Goal: Transaction & Acquisition: Purchase product/service

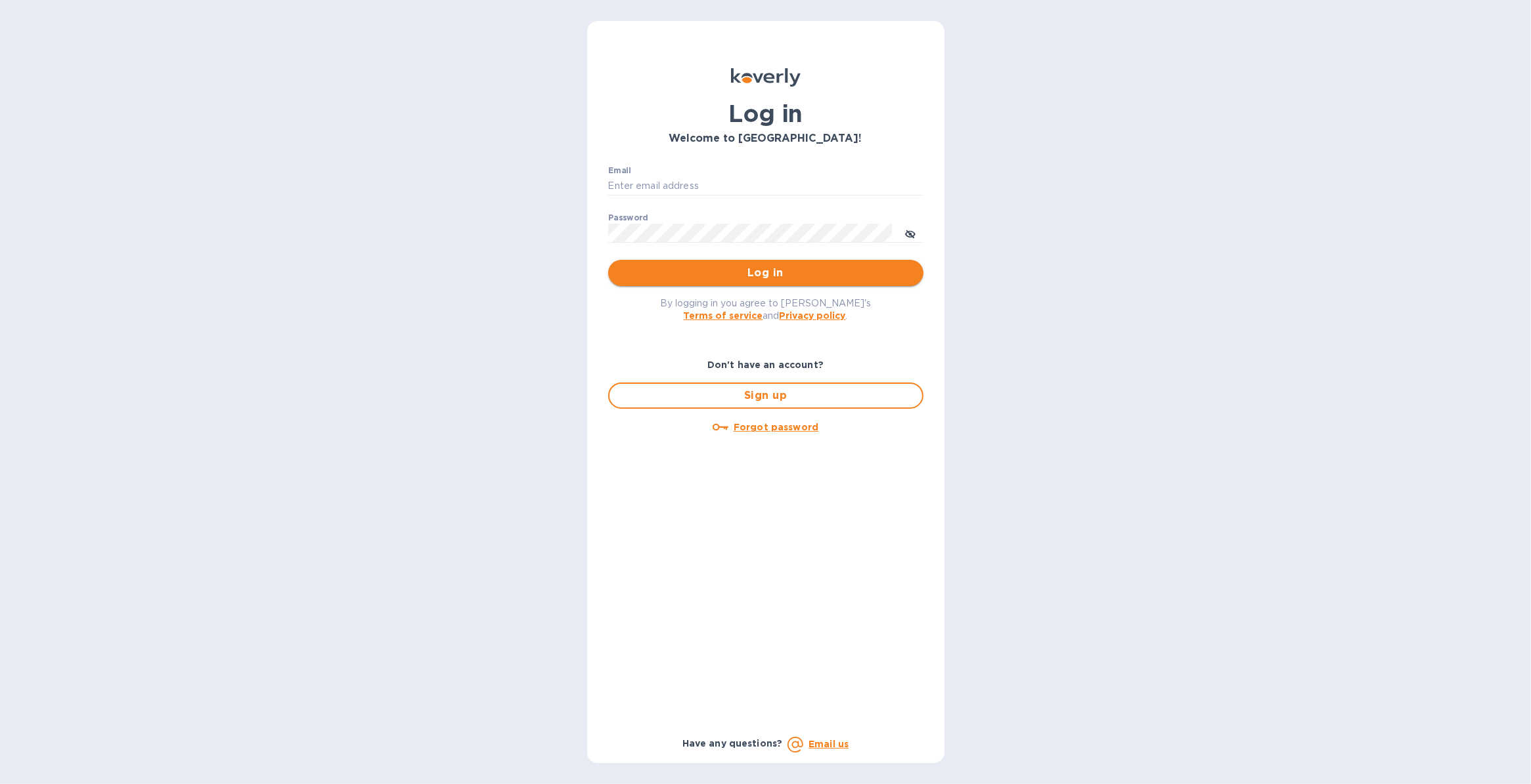
type input "[PERSON_NAME][EMAIL_ADDRESS][PERSON_NAME][DOMAIN_NAME]"
click at [648, 270] on span "Log in" at bounding box center [765, 273] width 294 height 15
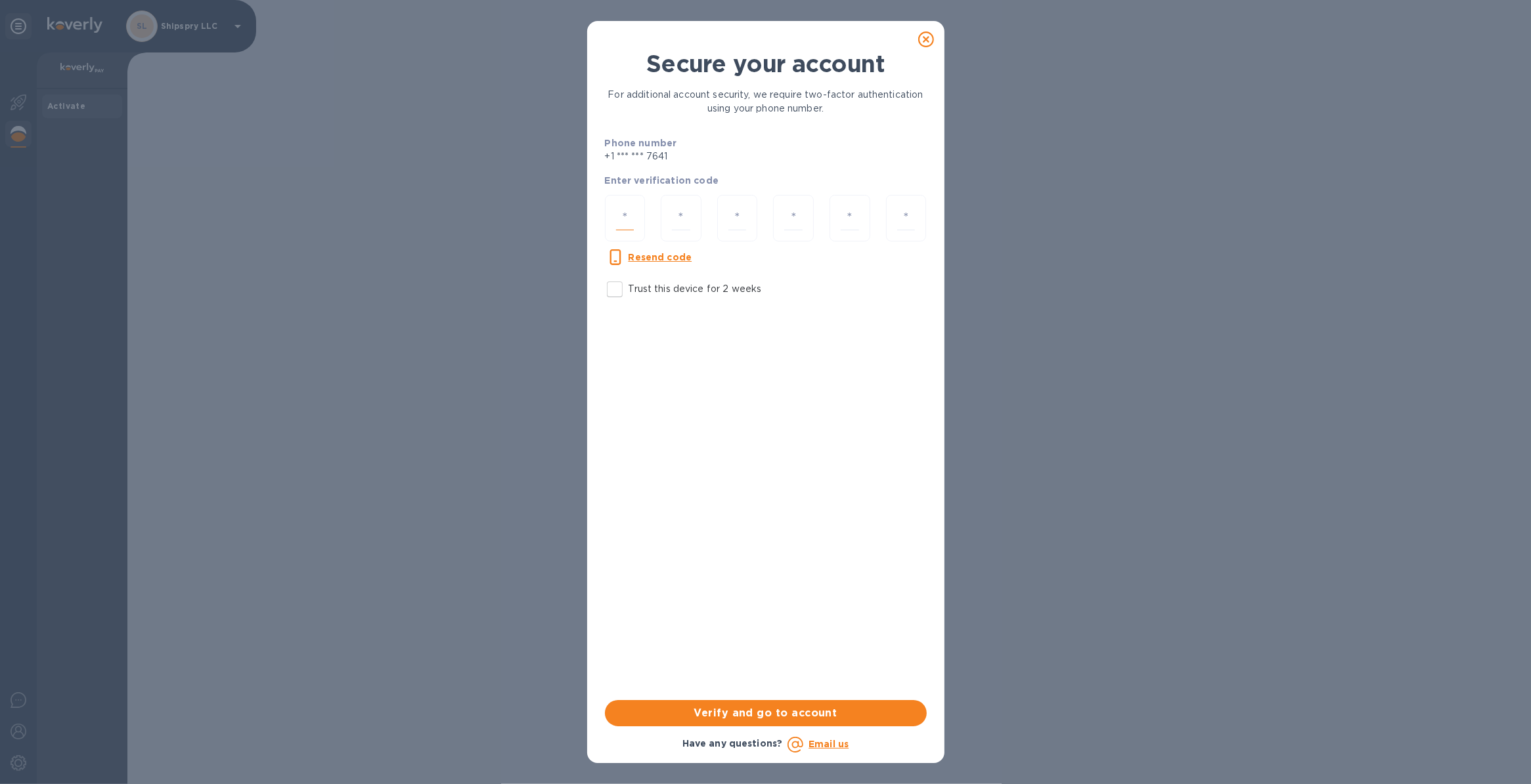
click at [626, 217] on input "number" at bounding box center [626, 218] width 19 height 25
type input "6"
type input "7"
type input "9"
type input "2"
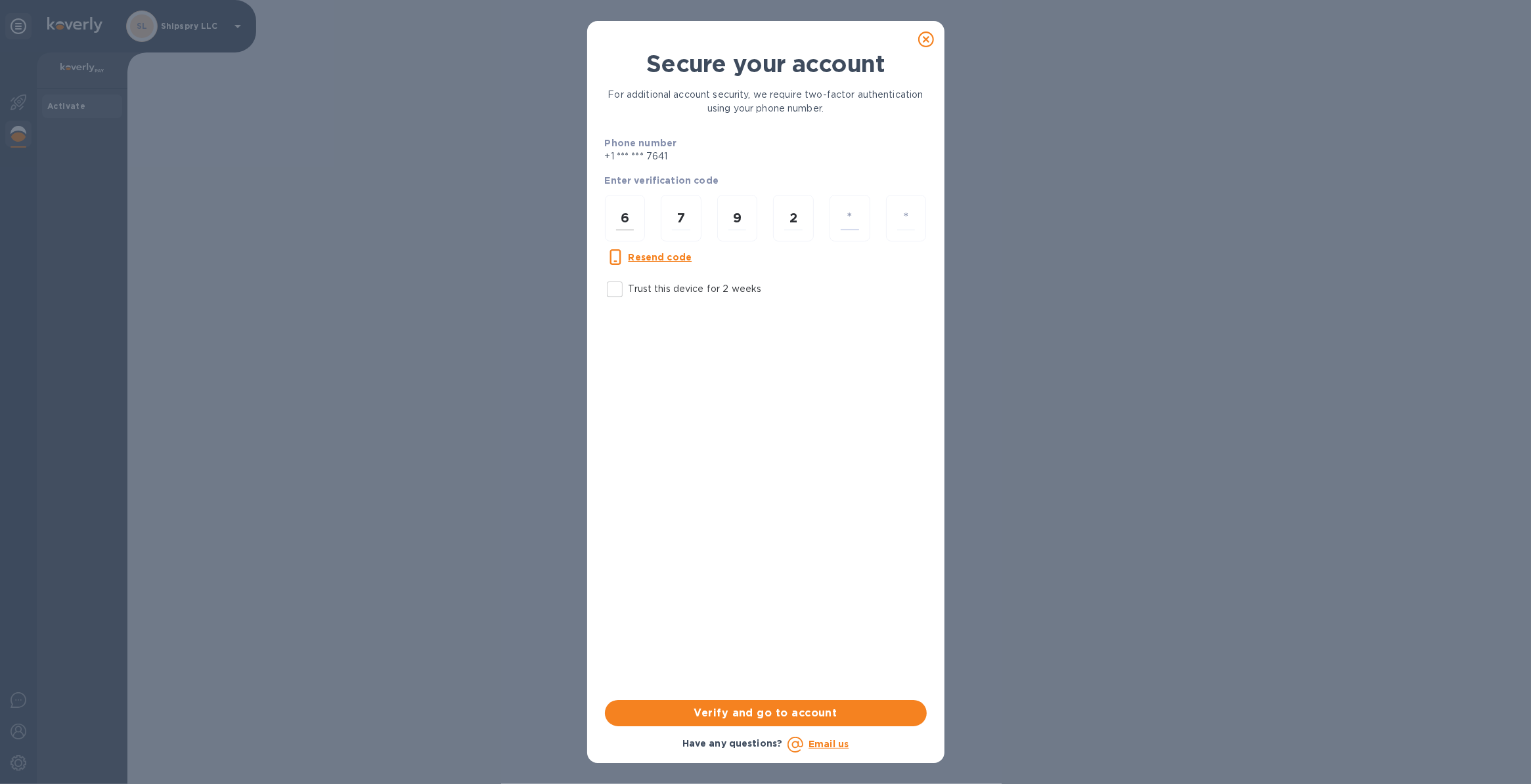
type input "7"
type input "5"
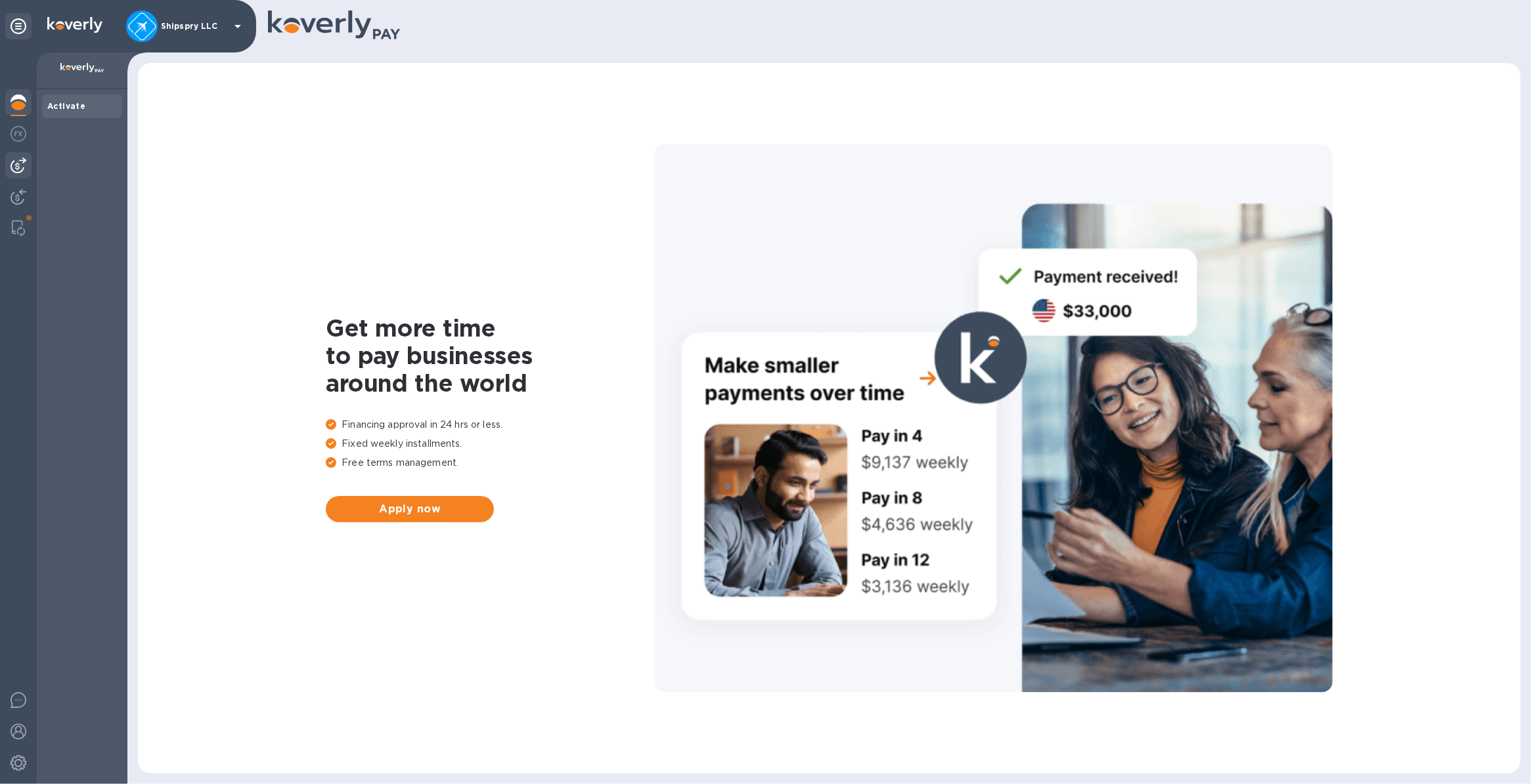
click at [14, 166] on img at bounding box center [19, 165] width 15 height 15
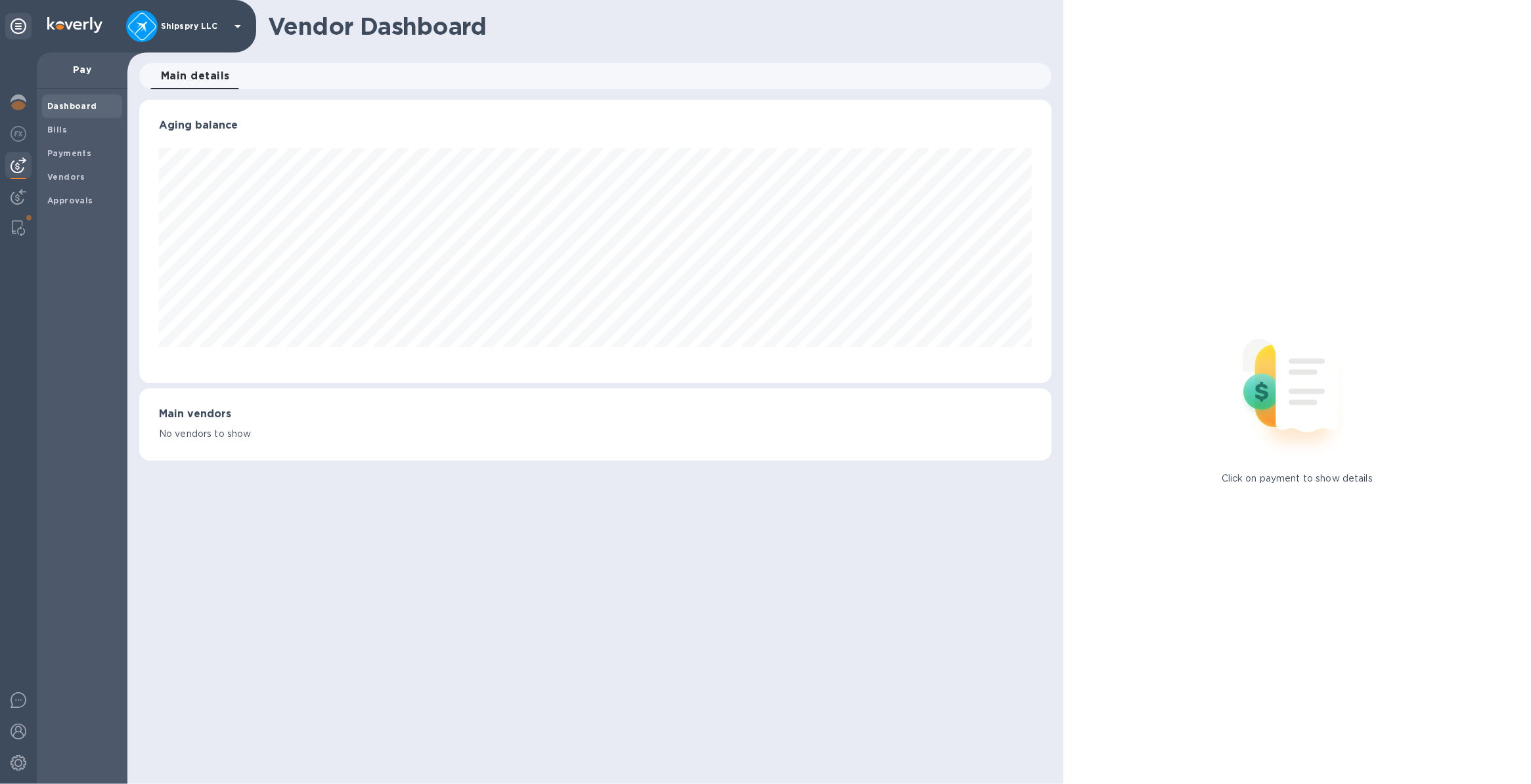
scroll to position [283, 912]
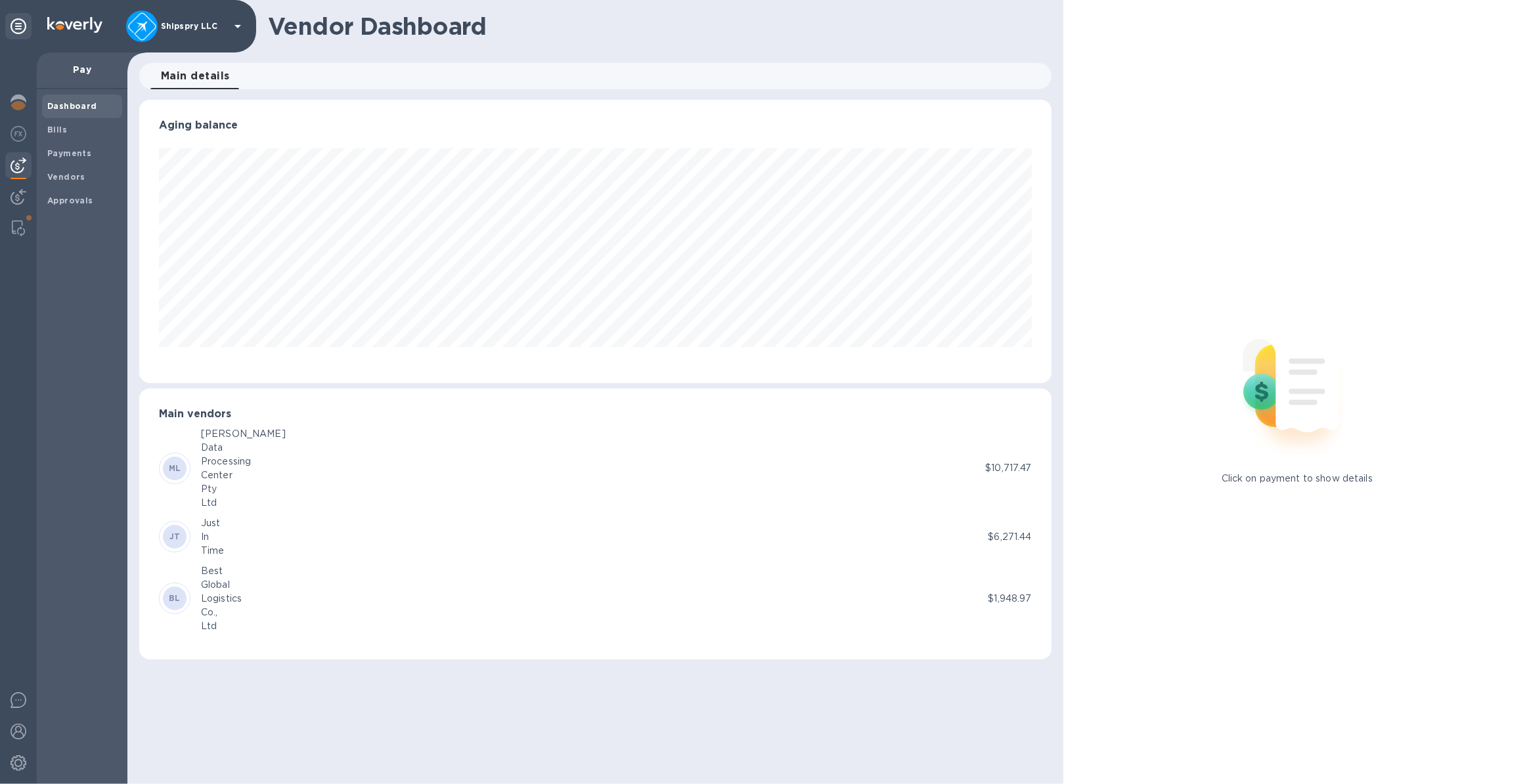
click at [212, 587] on div "Global" at bounding box center [221, 585] width 41 height 14
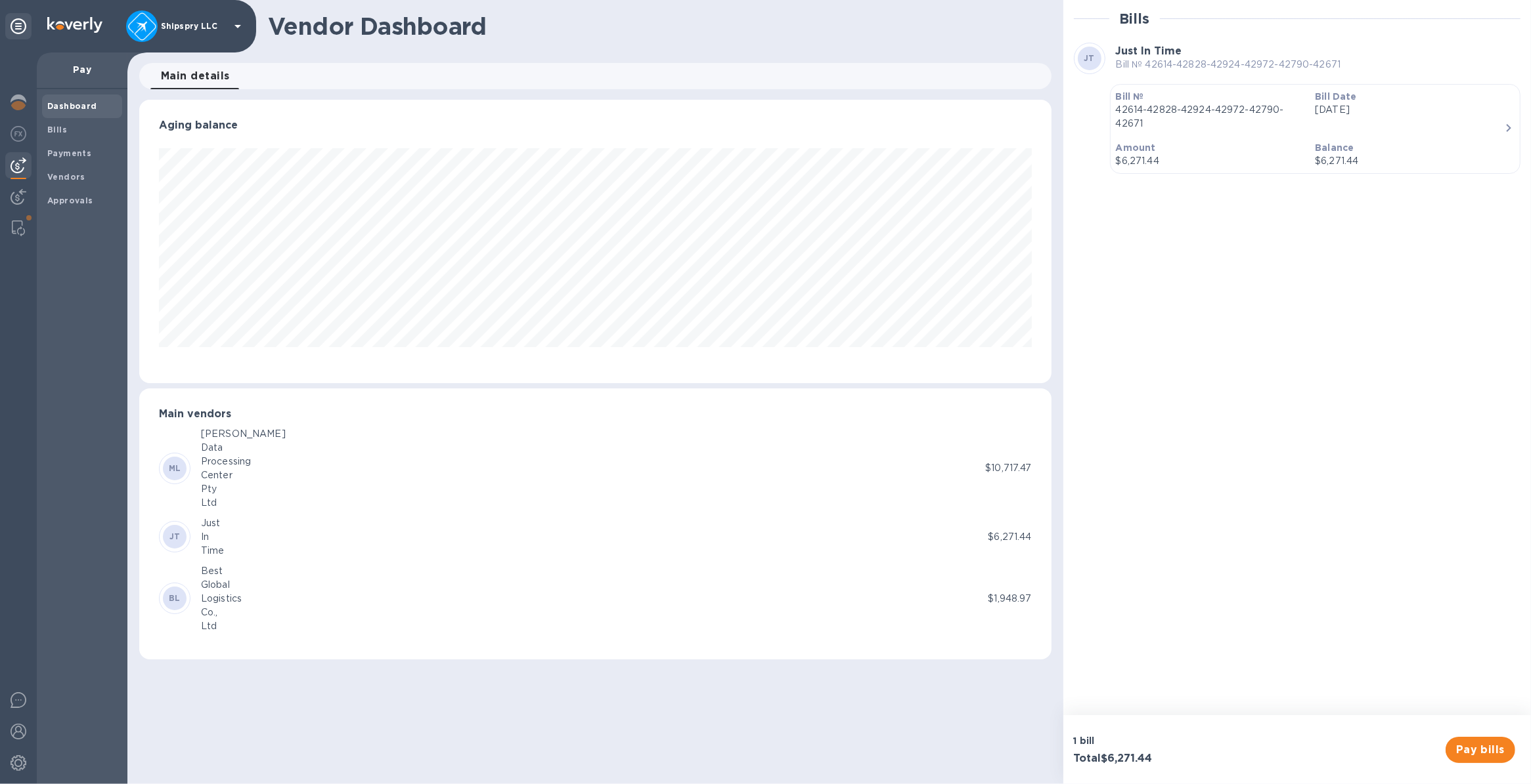
click at [211, 596] on div "Logistics" at bounding box center [221, 599] width 41 height 14
click at [166, 601] on div "BL" at bounding box center [174, 598] width 24 height 24
click at [1459, 116] on p "Aug 8th 2025" at bounding box center [1408, 110] width 189 height 14
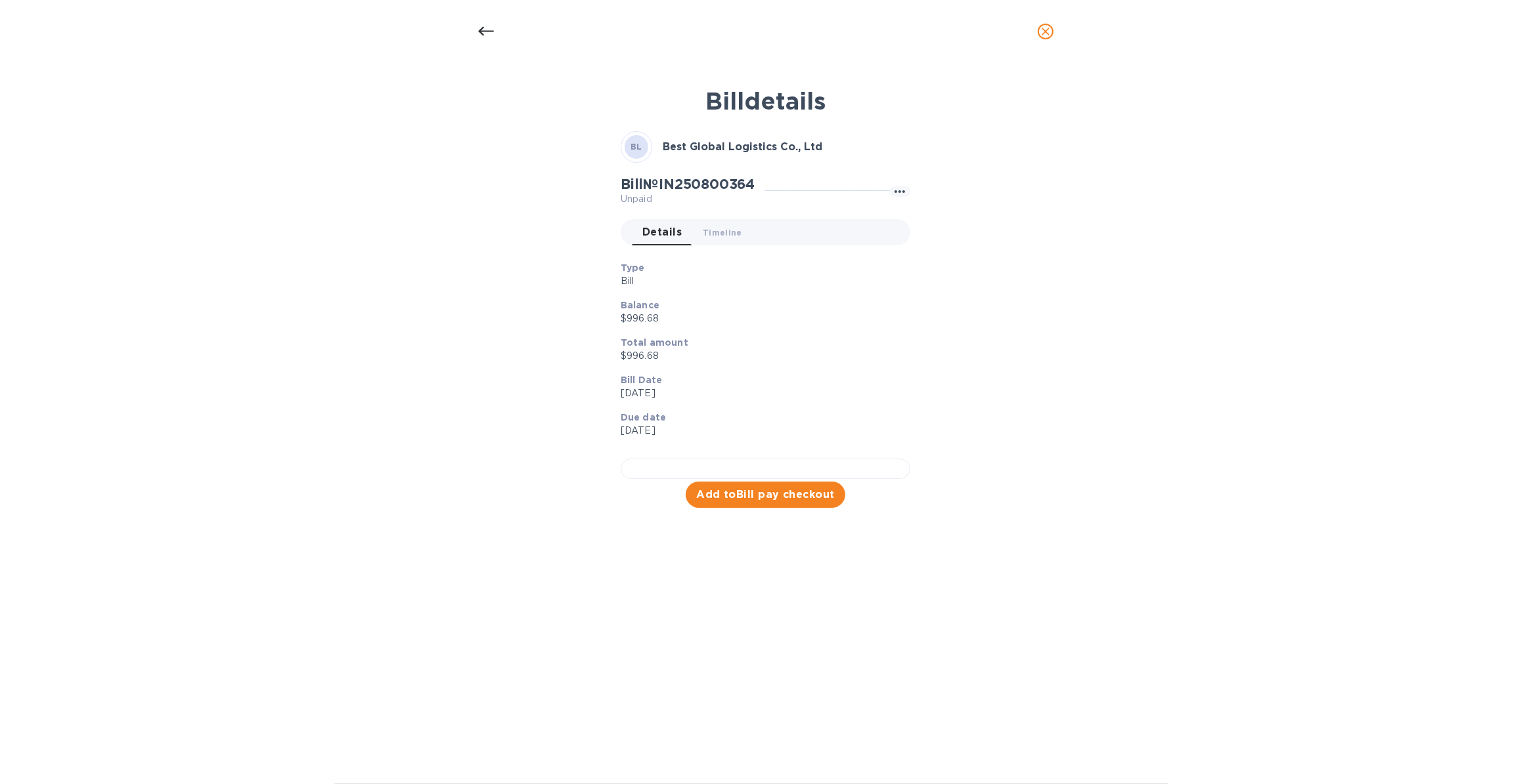
scroll to position [144, 0]
click at [714, 503] on span "Add to Bill pay checkout" at bounding box center [765, 495] width 139 height 15
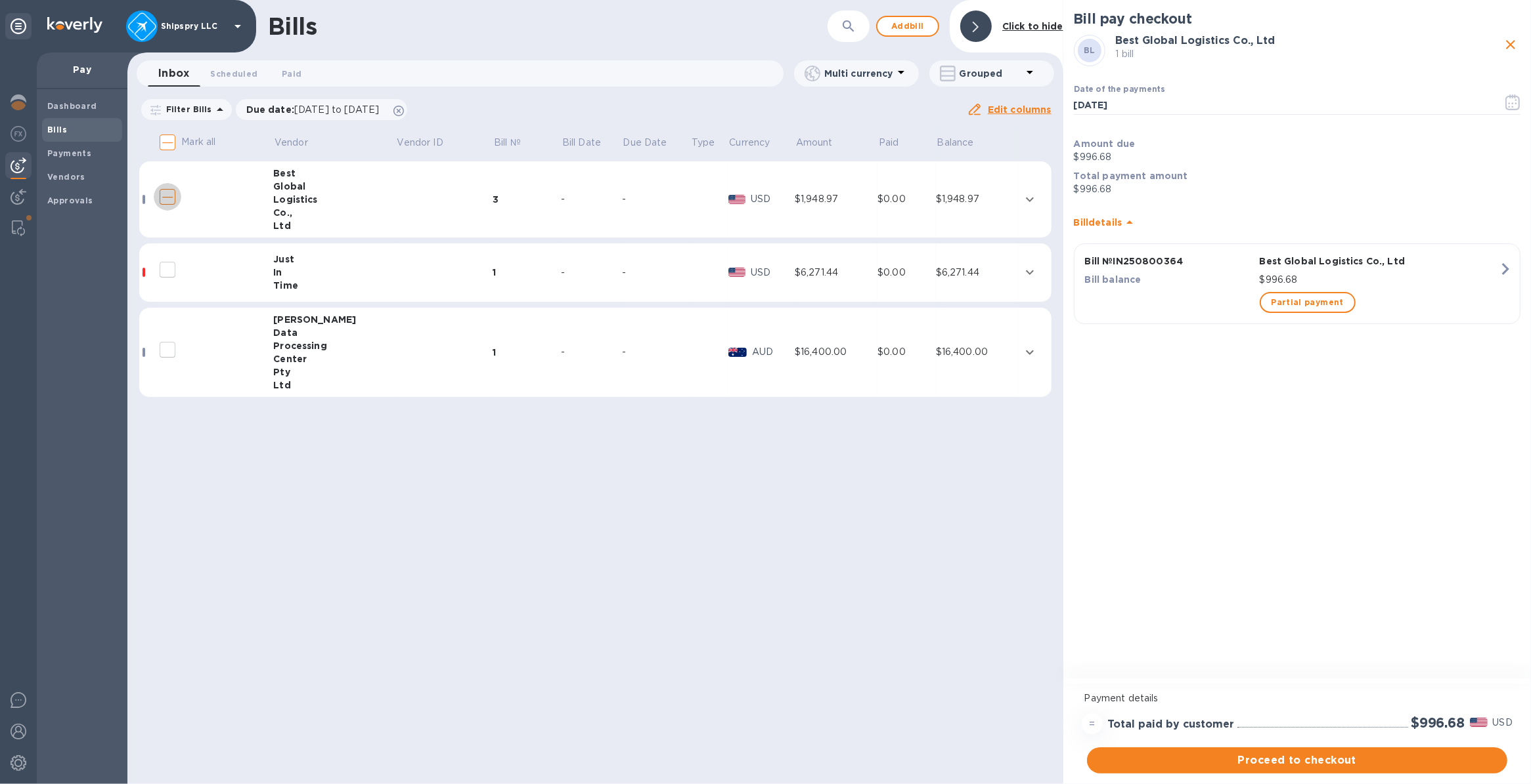
click at [169, 195] on input "decorative checkbox" at bounding box center [167, 197] width 28 height 28
click at [1027, 198] on icon "expand row" at bounding box center [1030, 200] width 15 height 15
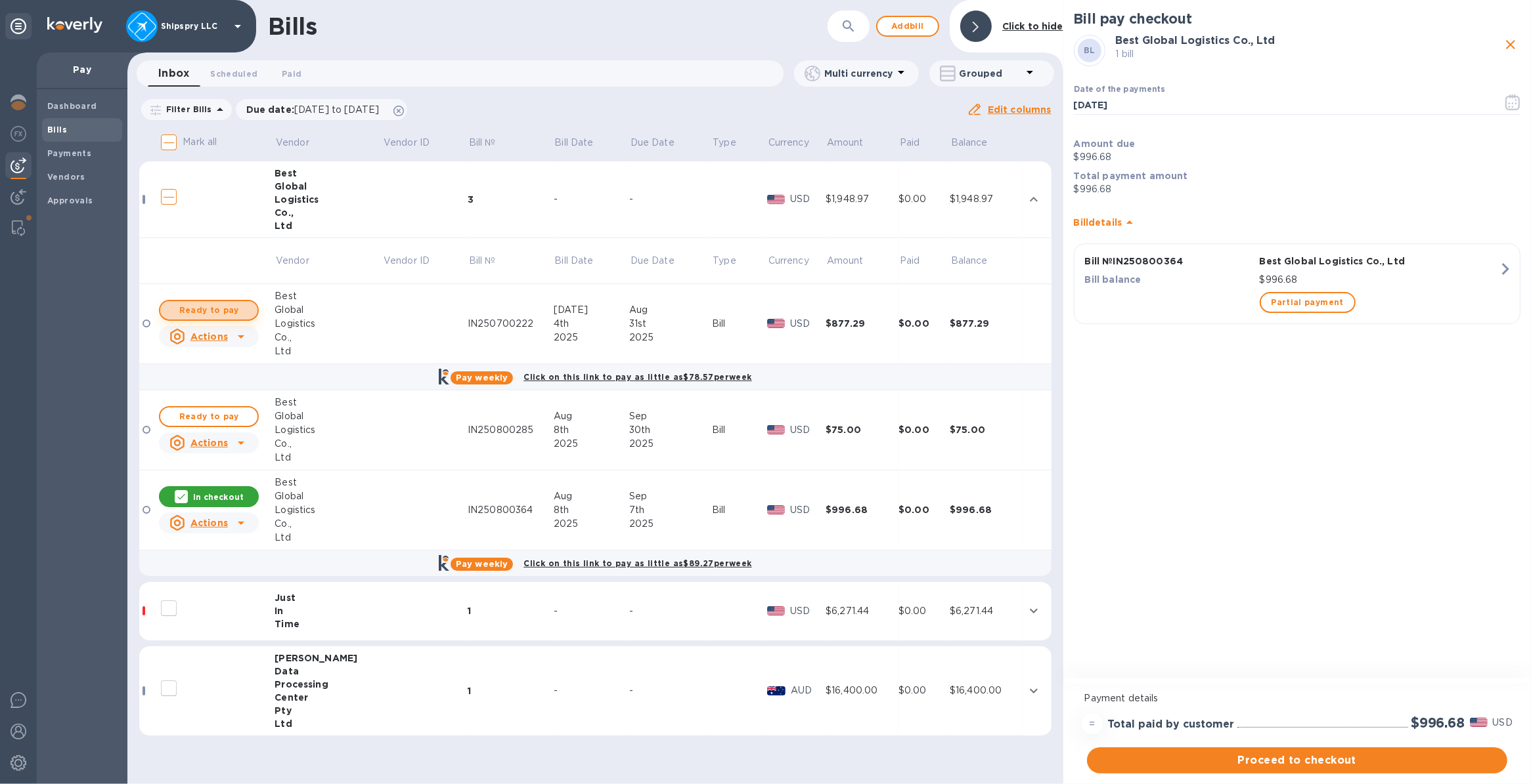
click at [207, 307] on span "Ready to pay" at bounding box center [208, 310] width 76 height 15
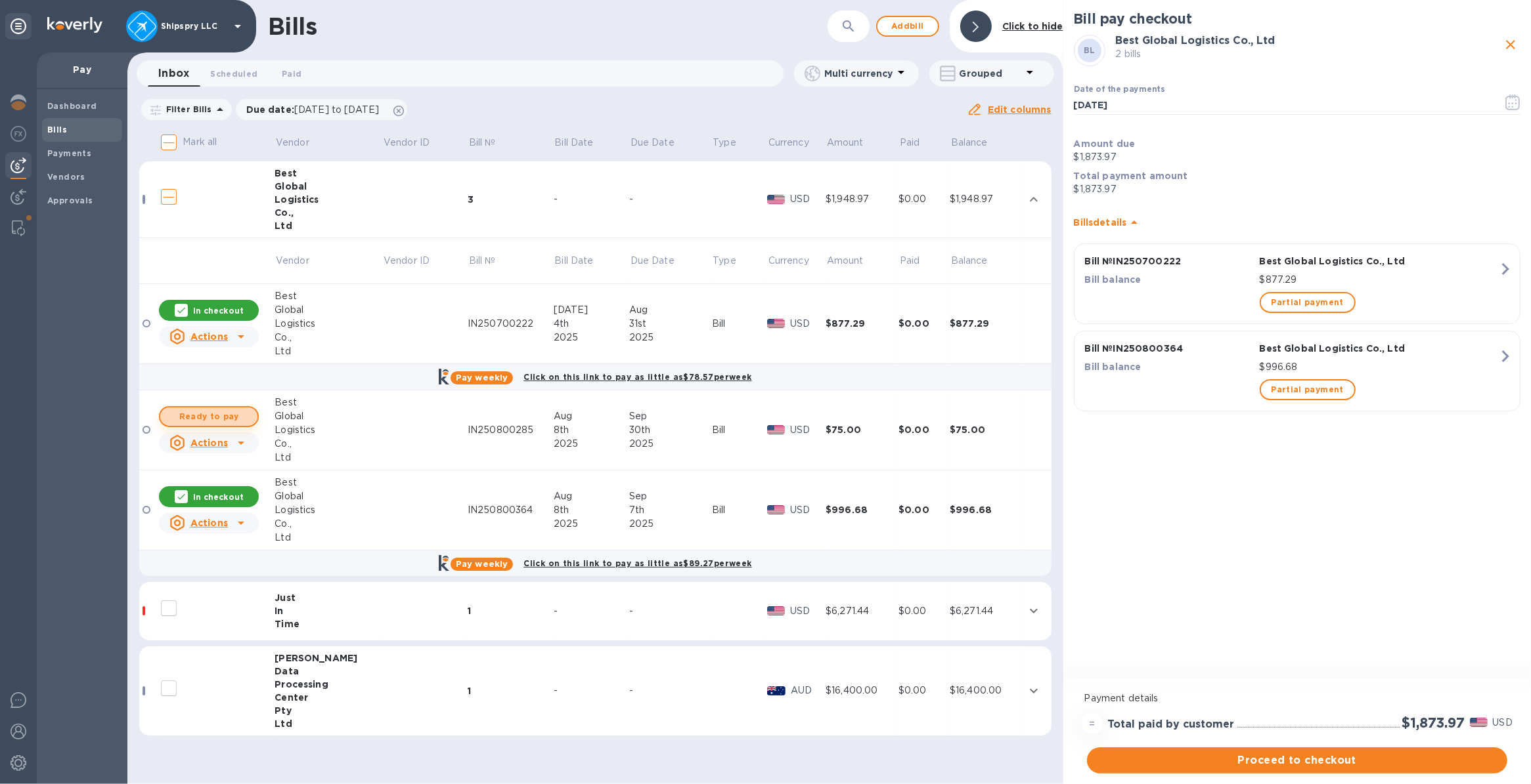
click at [201, 412] on span "Ready to pay" at bounding box center [208, 416] width 76 height 15
checkbox input "true"
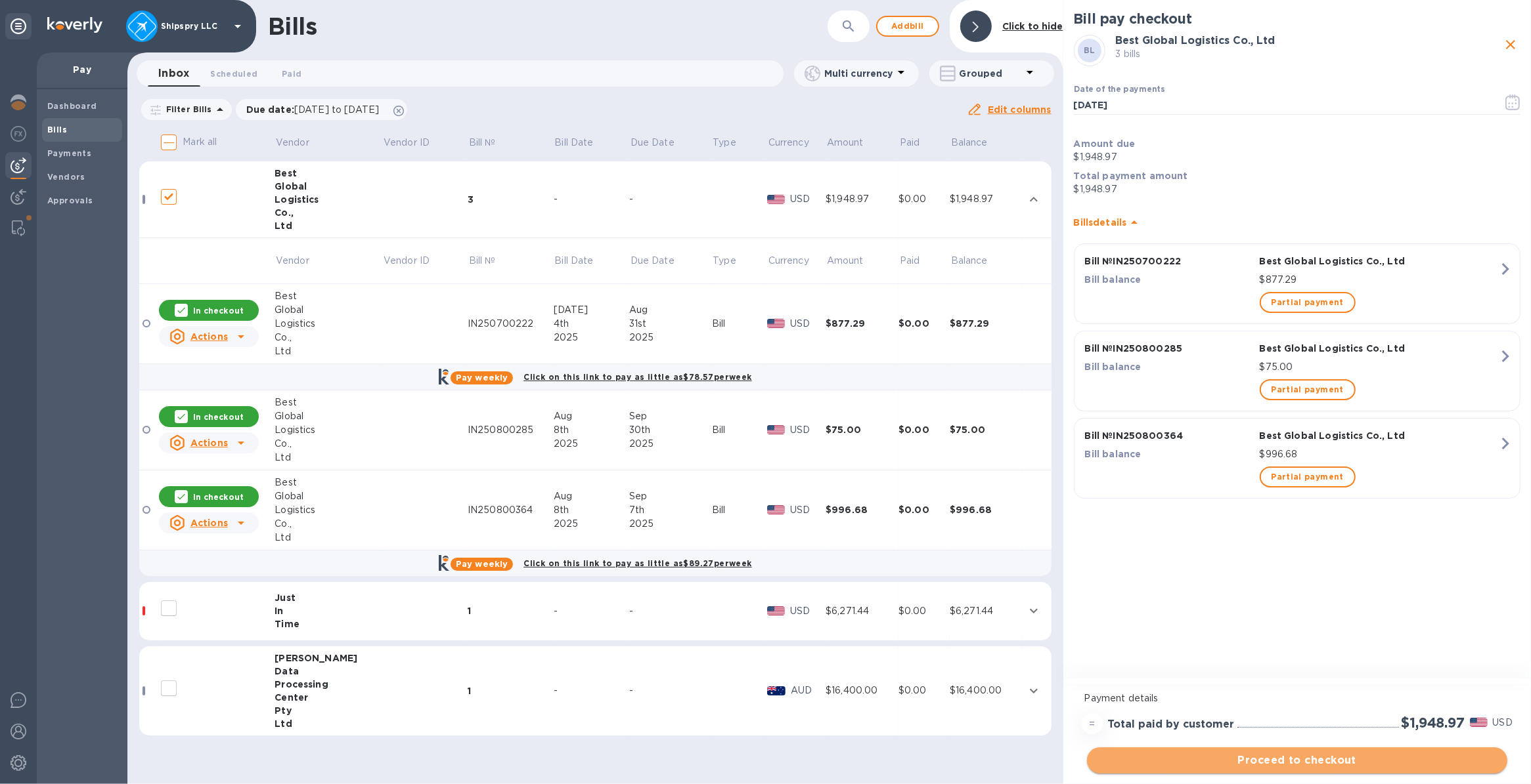
click at [1281, 762] on span "Proceed to checkout" at bounding box center [1297, 761] width 400 height 15
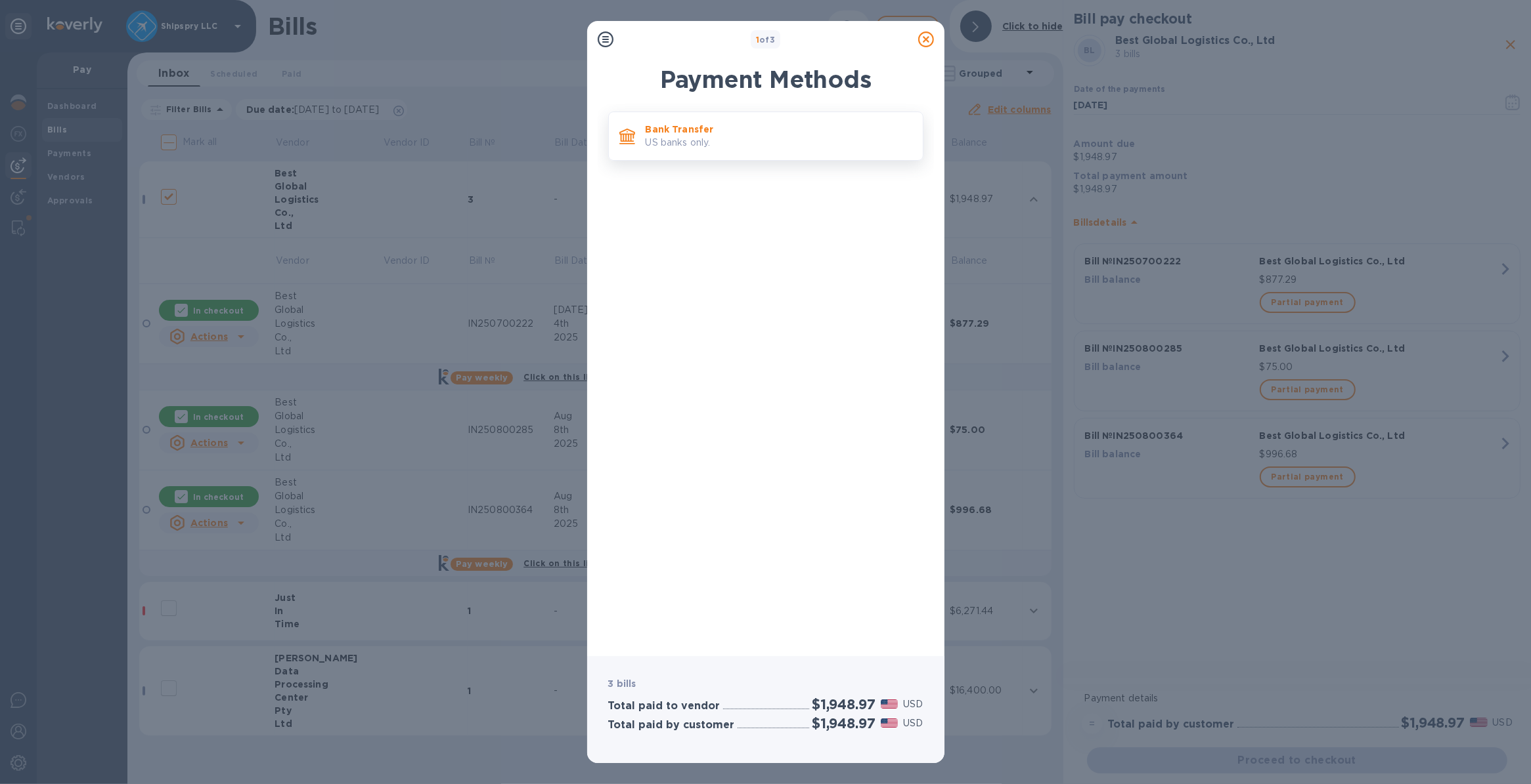
click at [716, 146] on p "US banks only." at bounding box center [779, 143] width 267 height 14
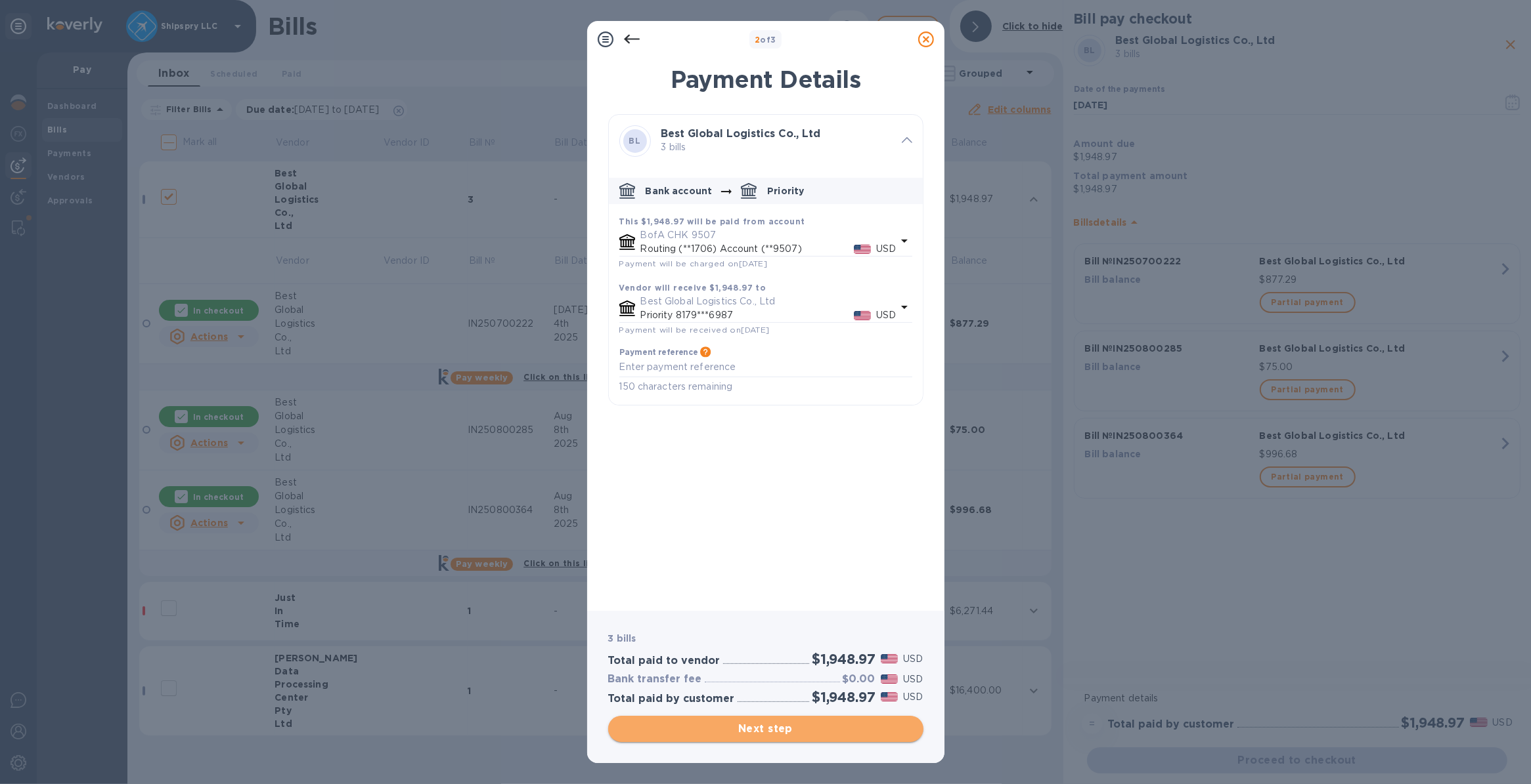
click at [771, 732] on span "Next step" at bounding box center [765, 729] width 294 height 15
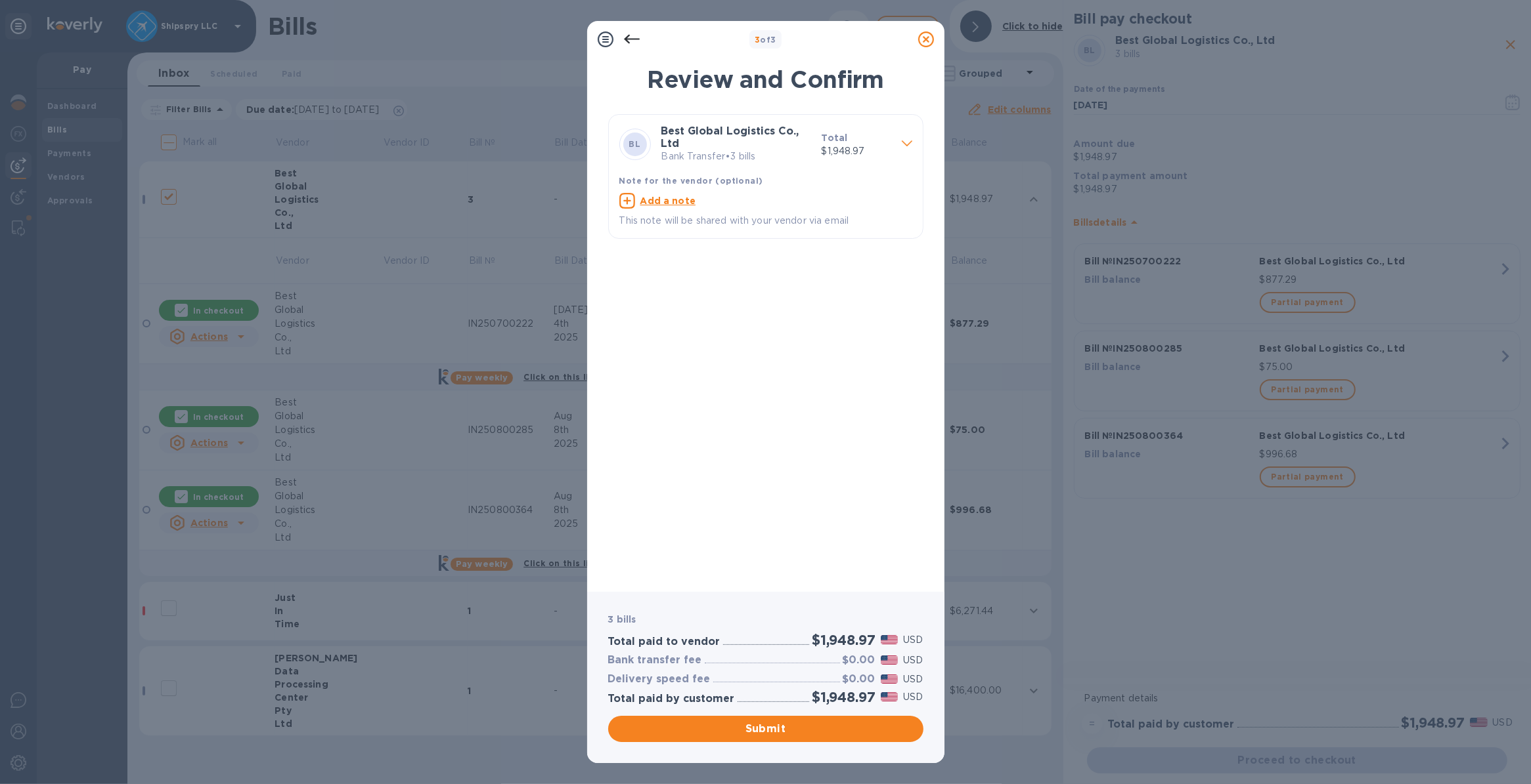
click at [664, 201] on u "Add a note" at bounding box center [668, 201] width 56 height 11
click at [654, 200] on textarea at bounding box center [755, 202] width 271 height 11
type textarea "shipspry llc usa"
click at [757, 720] on button "Submit" at bounding box center [765, 729] width 315 height 26
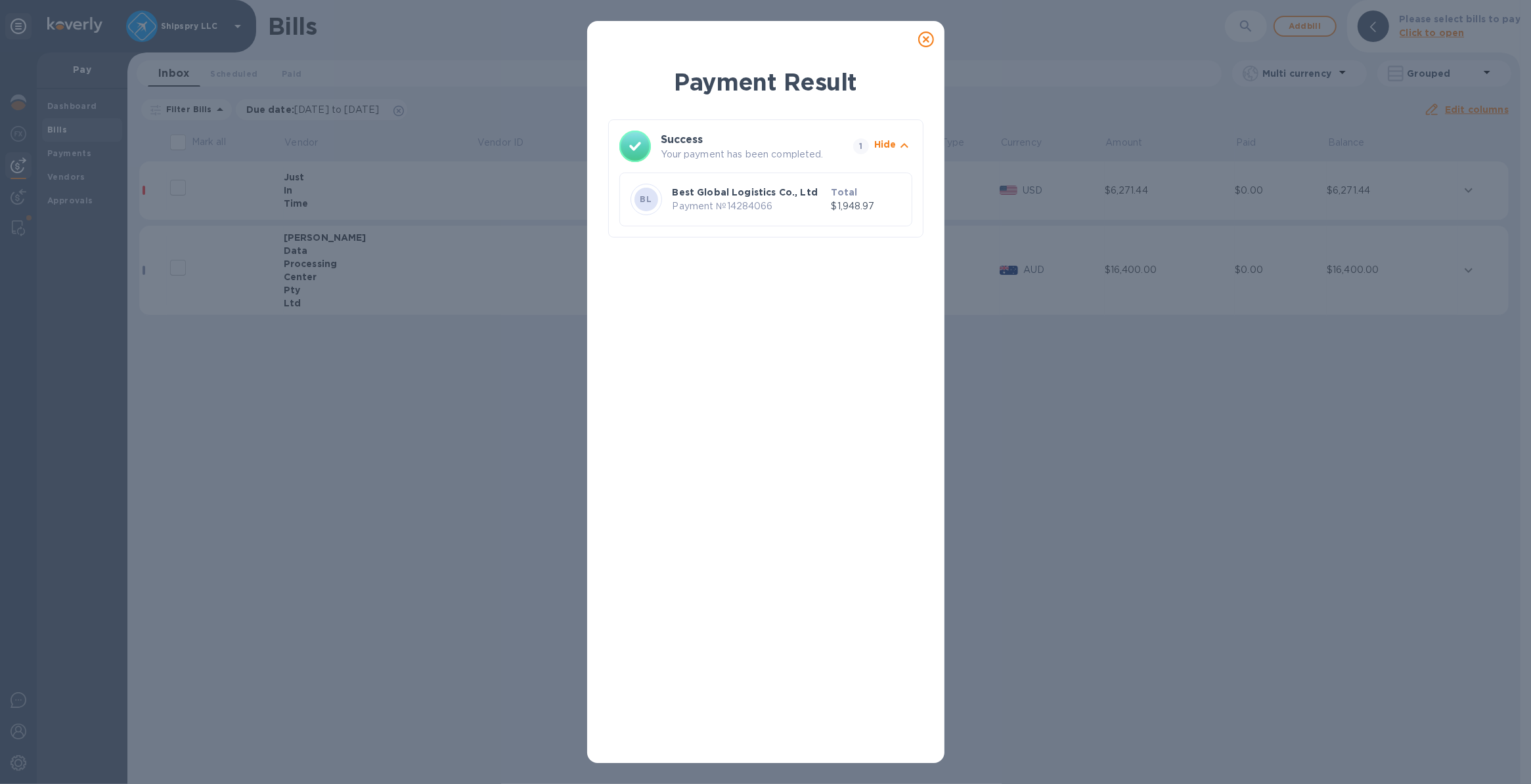
click at [925, 38] on icon at bounding box center [926, 39] width 15 height 15
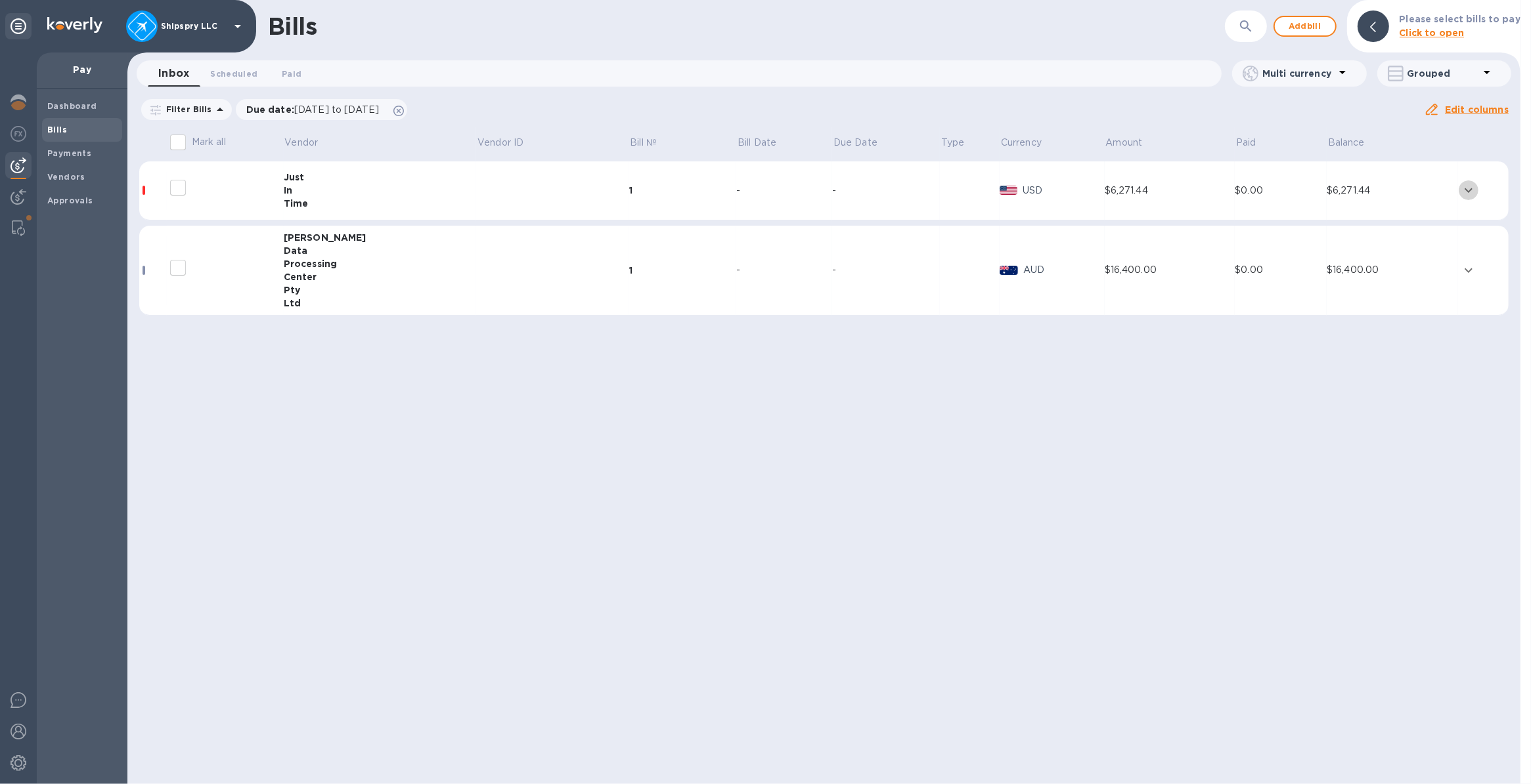
click at [1466, 188] on icon "expand row" at bounding box center [1468, 190] width 15 height 15
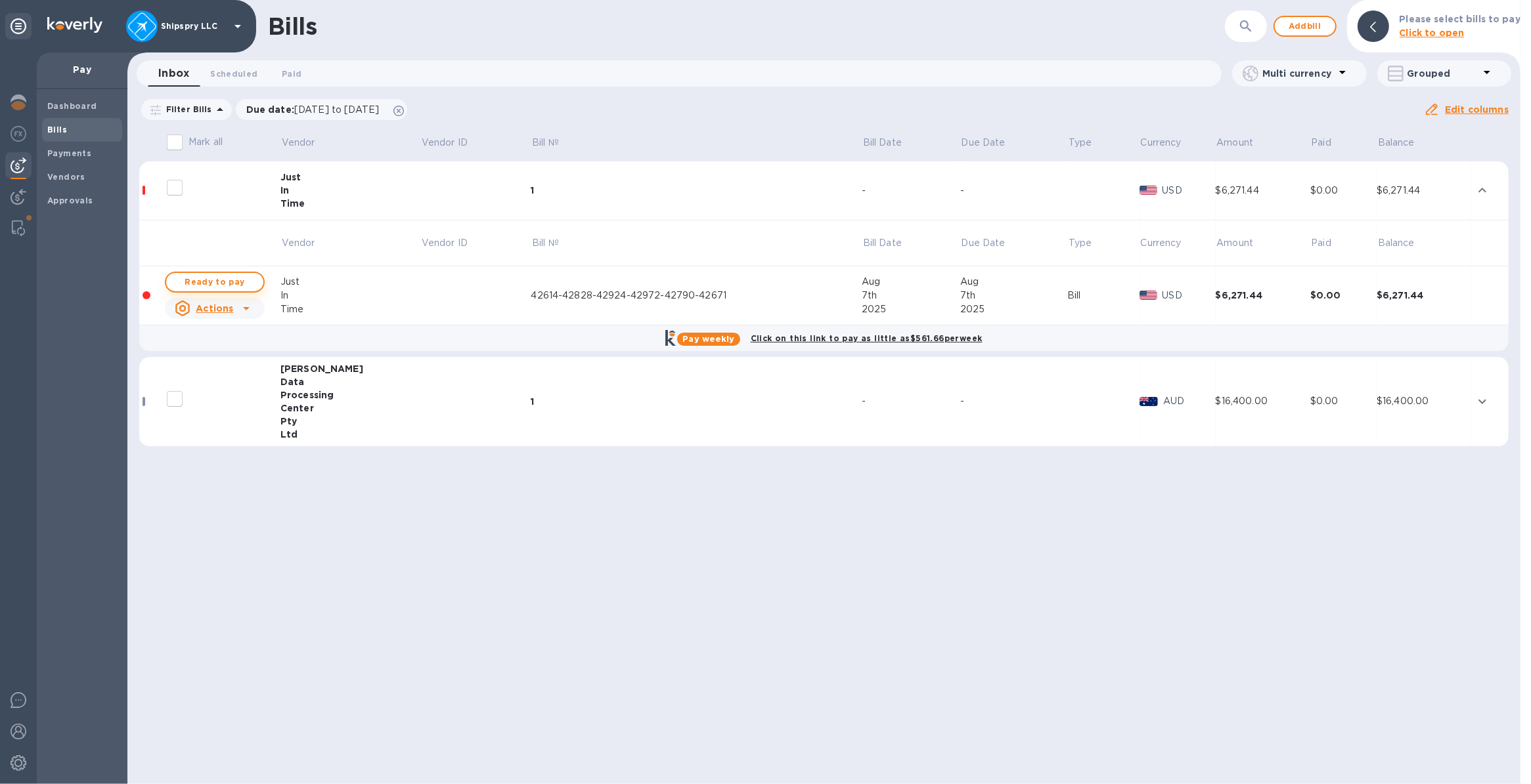
click at [205, 281] on span "Ready to pay" at bounding box center [214, 282] width 76 height 15
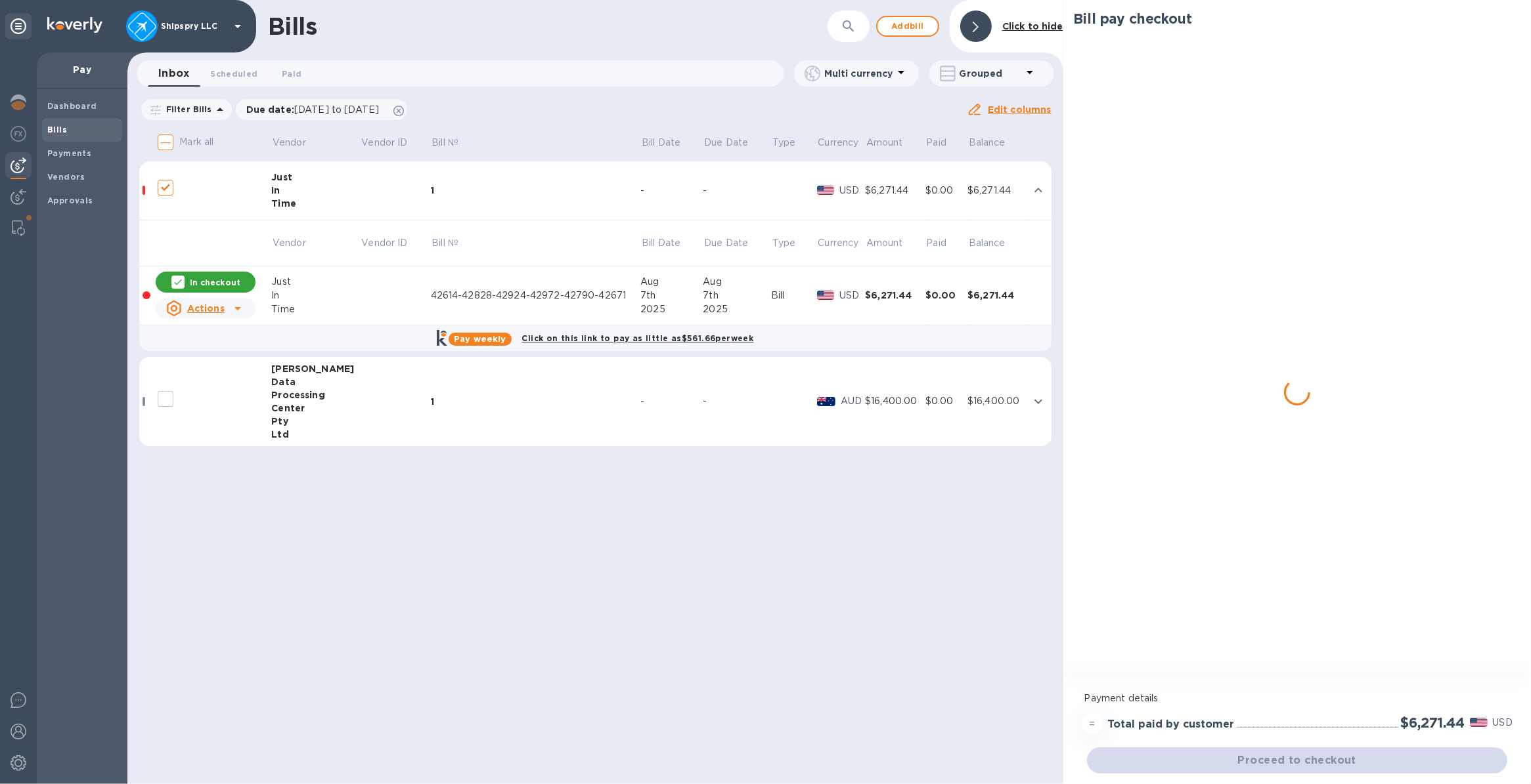
checkbox input "true"
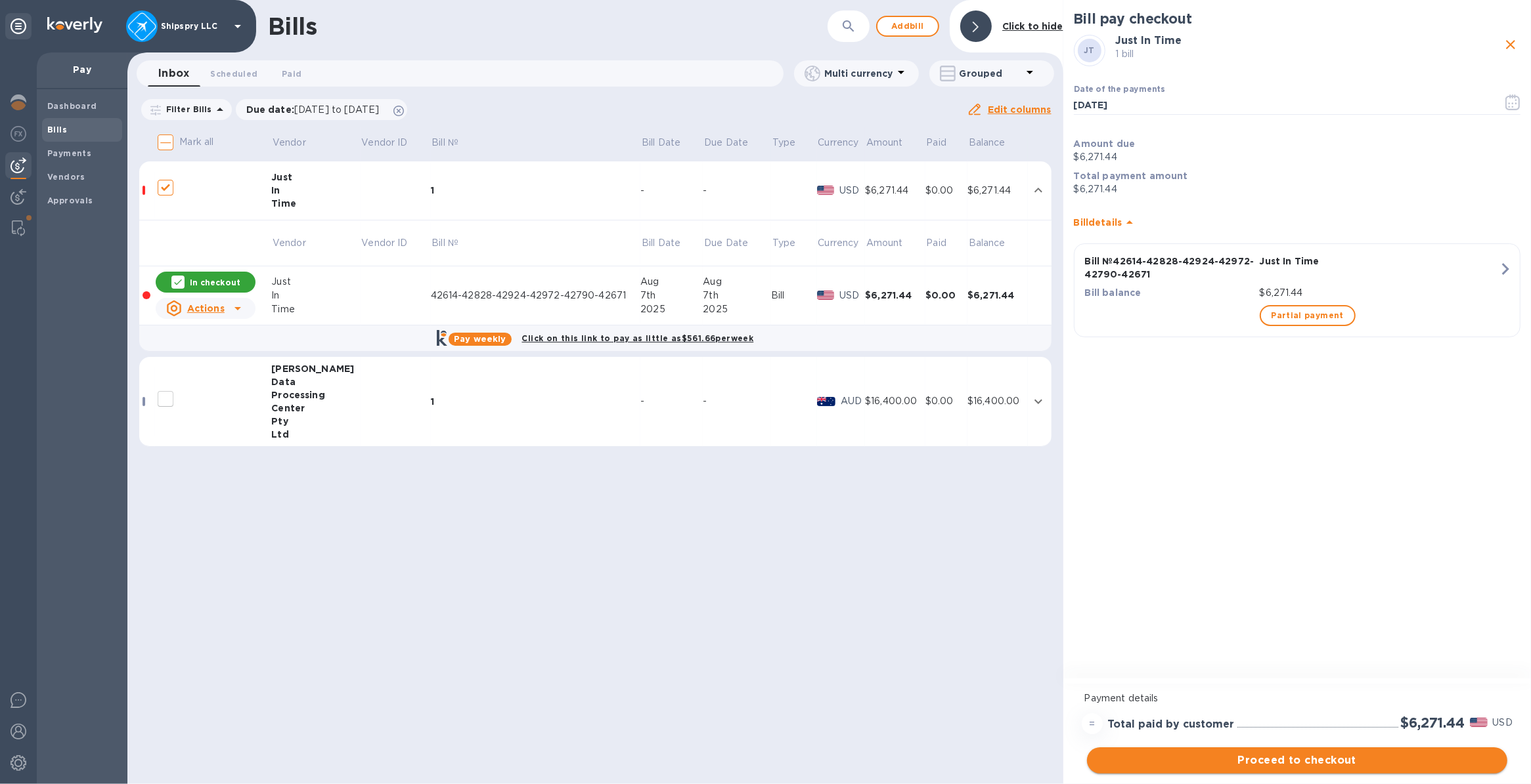
click at [1288, 760] on span "Proceed to checkout" at bounding box center [1297, 761] width 400 height 15
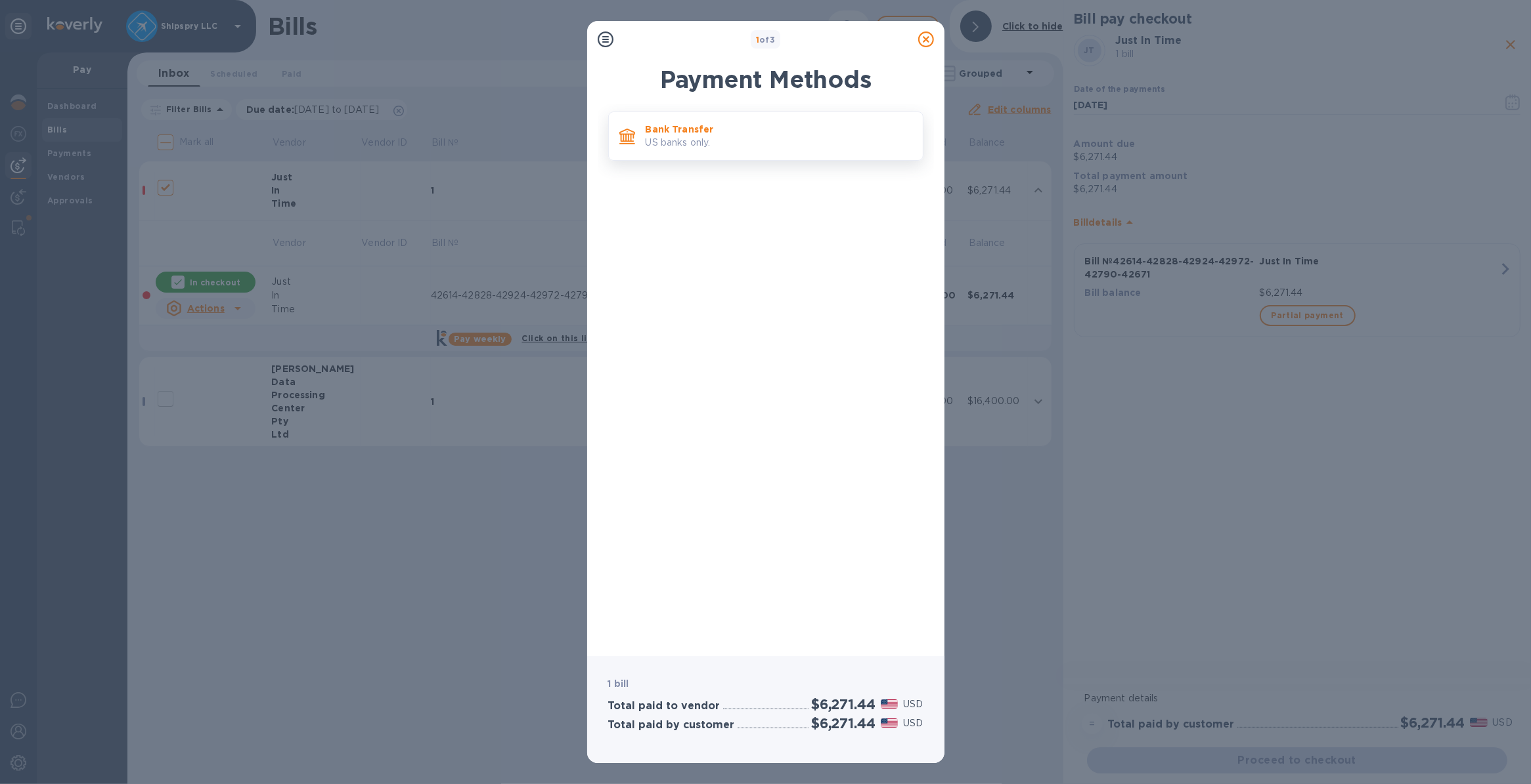
click at [705, 143] on p "US banks only." at bounding box center [779, 143] width 267 height 14
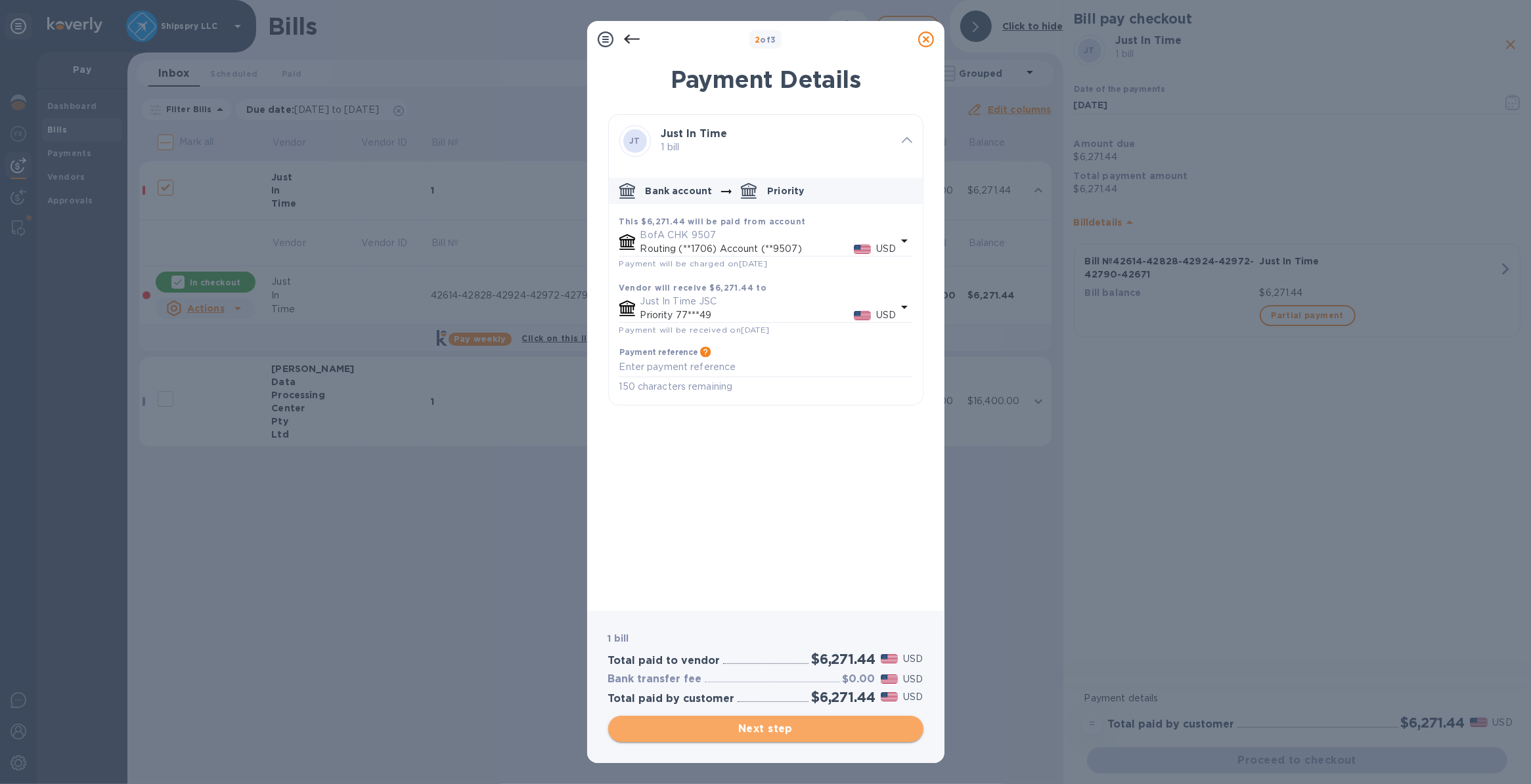
click at [742, 732] on span "Next step" at bounding box center [765, 729] width 294 height 15
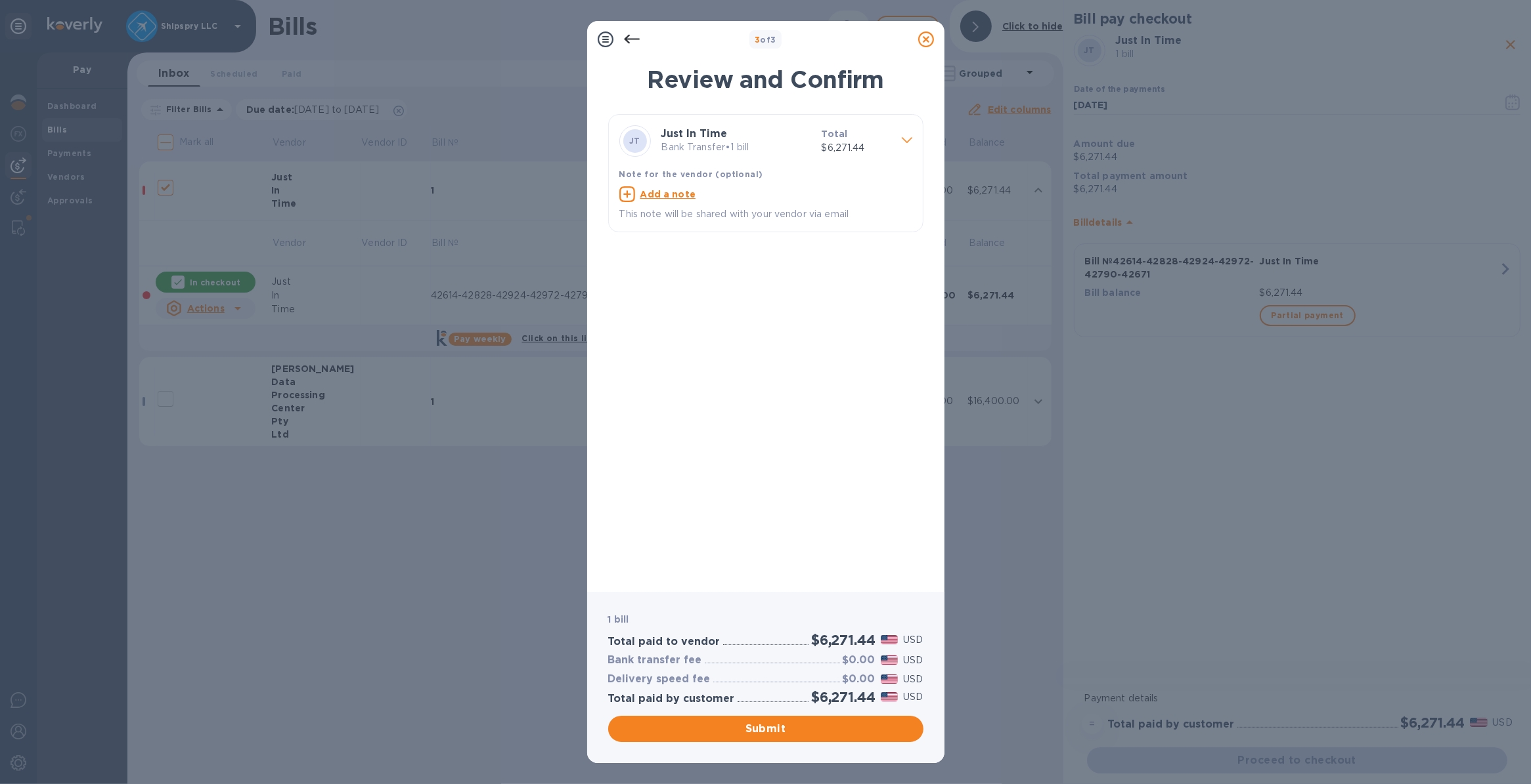
click at [659, 193] on u "Add a note" at bounding box center [668, 194] width 56 height 11
click at [659, 193] on textarea at bounding box center [755, 196] width 271 height 11
type textarea "shipspry llc usa"
click at [727, 727] on span "Submit" at bounding box center [765, 729] width 294 height 15
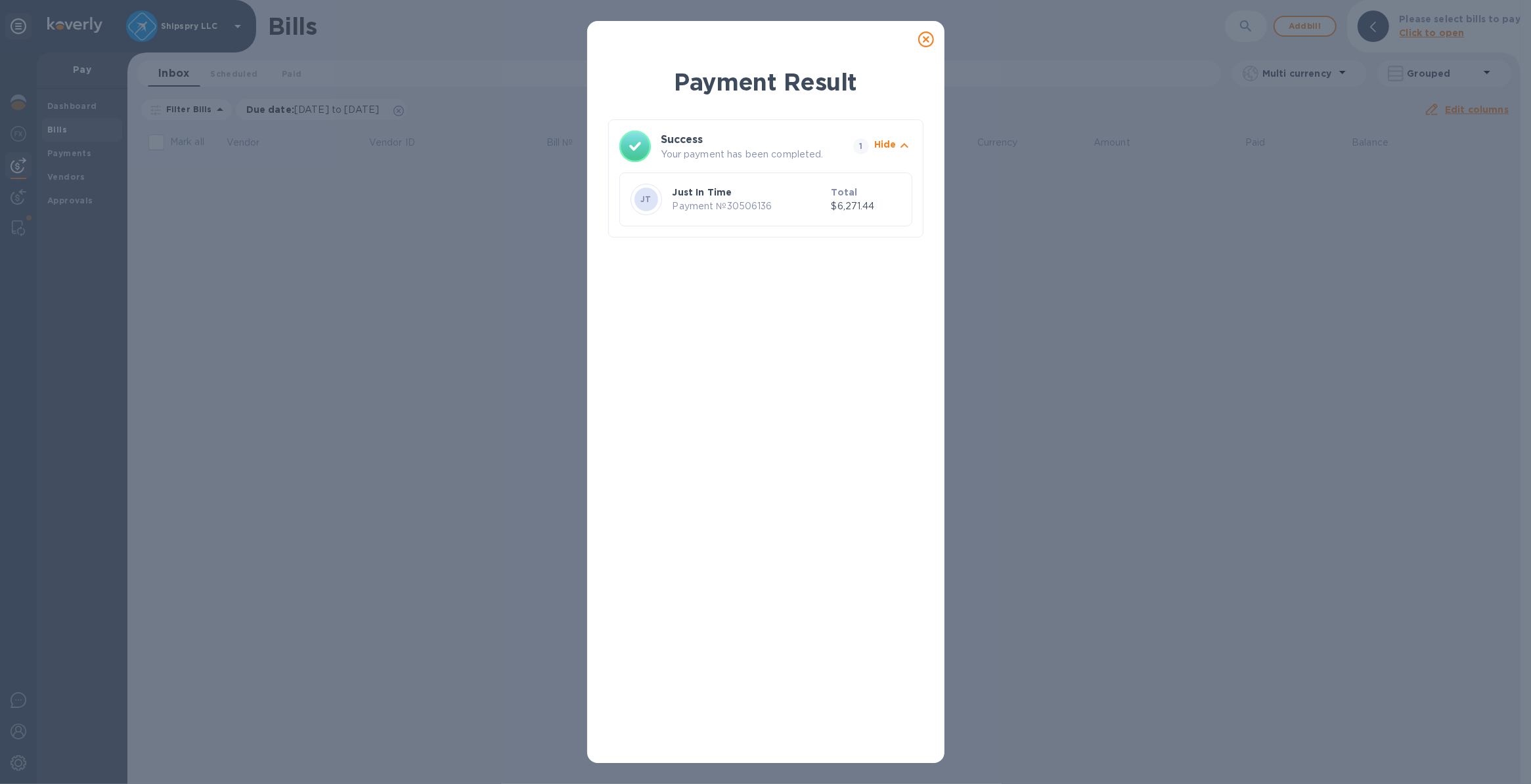
click at [925, 36] on icon at bounding box center [926, 39] width 15 height 15
